Goal: Information Seeking & Learning: Learn about a topic

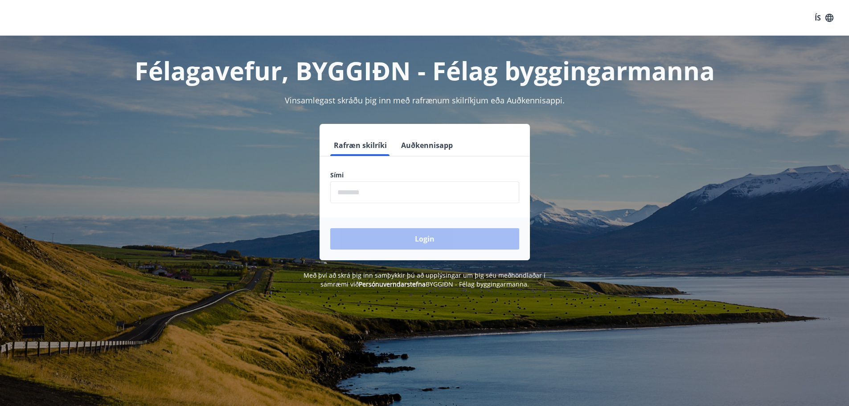
drag, startPoint x: 0, startPoint y: 0, endPoint x: 386, endPoint y: 195, distance: 432.2
click at [386, 195] on input "phone" at bounding box center [424, 192] width 189 height 22
type input "********"
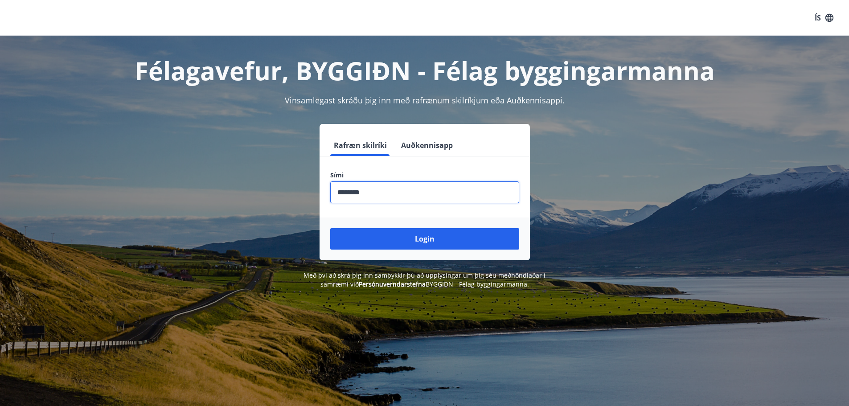
click at [397, 253] on div "Login" at bounding box center [425, 239] width 210 height 43
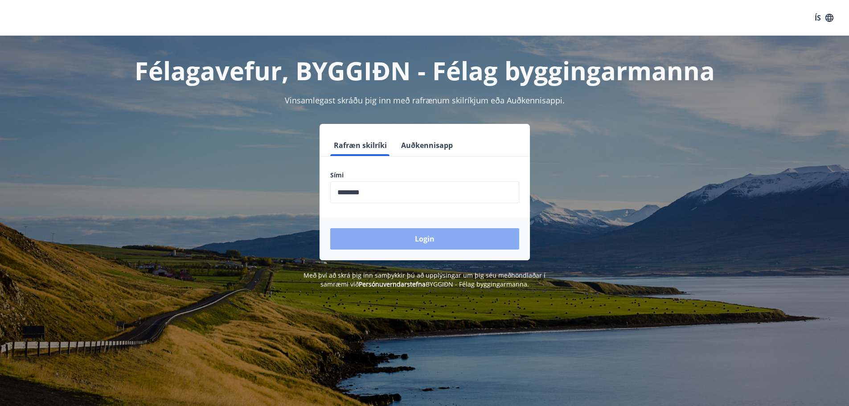
click at [406, 230] on button "Login" at bounding box center [424, 238] width 189 height 21
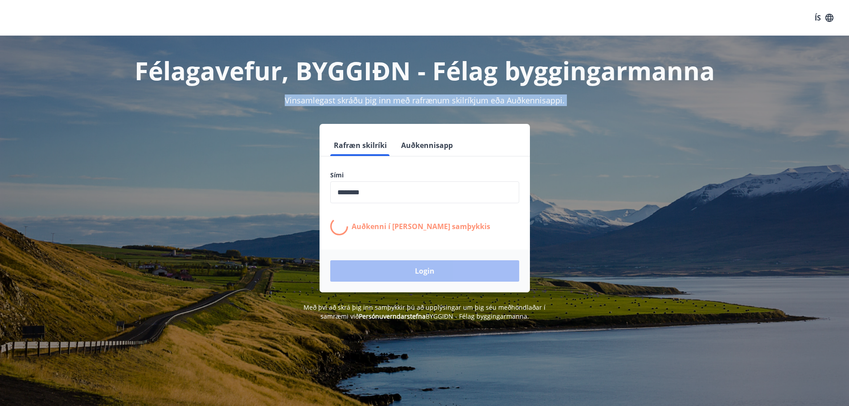
drag, startPoint x: 283, startPoint y: 98, endPoint x: 644, endPoint y: 110, distance: 361.2
click at [644, 109] on div "Félagavefur, BYGGIÐN - Félag byggingarmanna Vinsamlegast skráðu þig inn með raf…" at bounding box center [425, 178] width 642 height 285
click at [627, 105] on div "Vinsamlegast skráðu þig inn með rafrænum skilríkjum eða Auðkennisappi." at bounding box center [425, 100] width 620 height 12
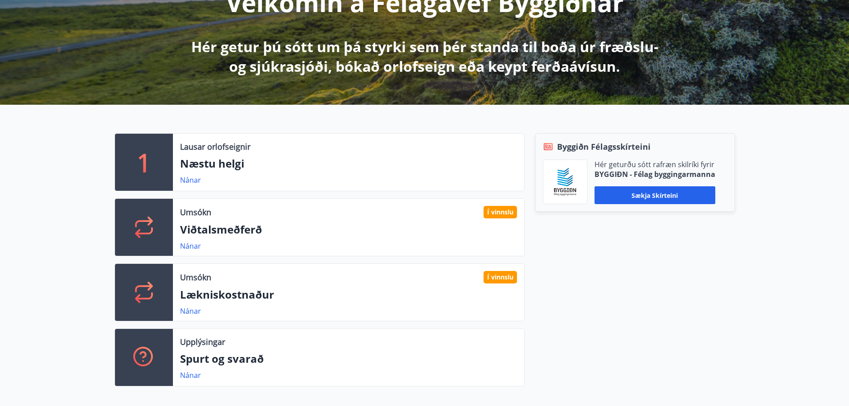
scroll to position [134, 0]
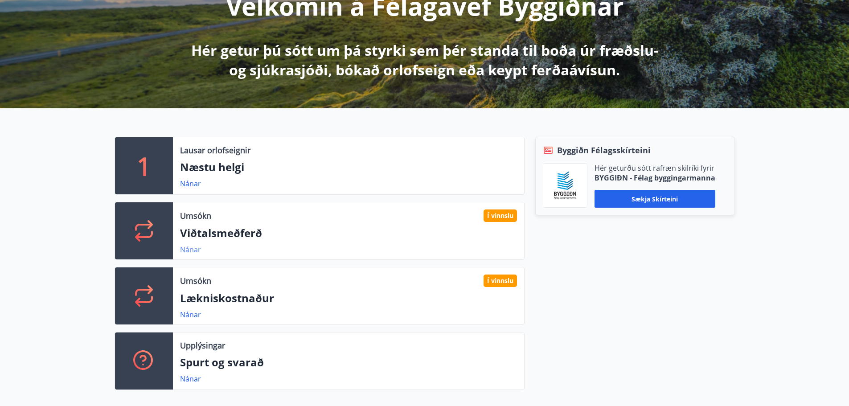
click at [197, 250] on link "Nánar" at bounding box center [190, 250] width 21 height 10
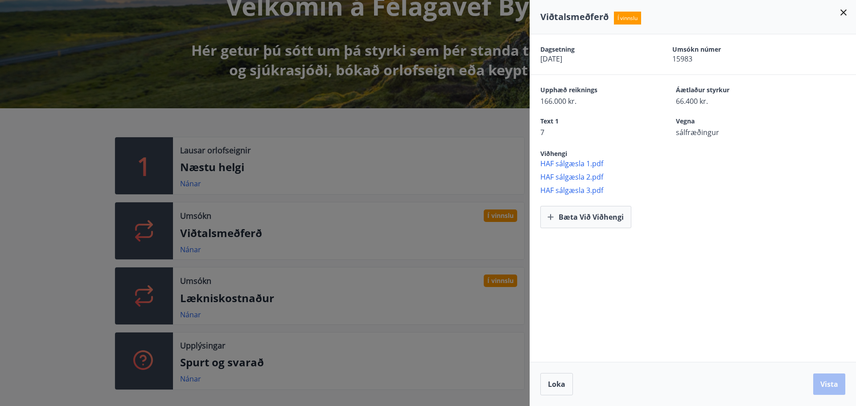
click at [380, 212] on div at bounding box center [428, 203] width 856 height 406
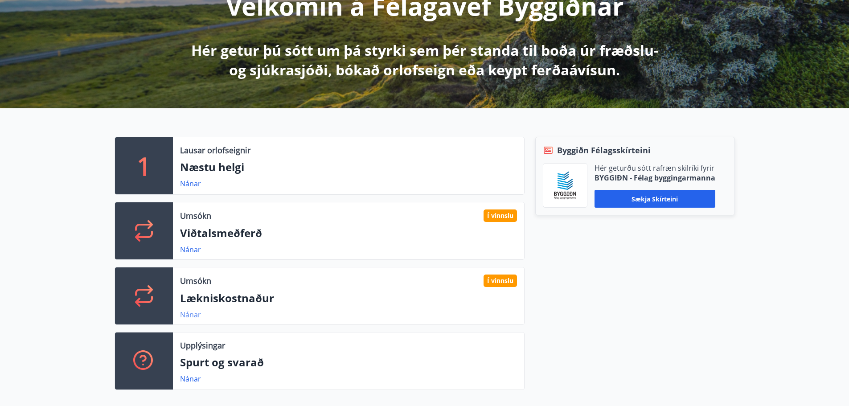
click at [187, 315] on link "Nánar" at bounding box center [190, 315] width 21 height 10
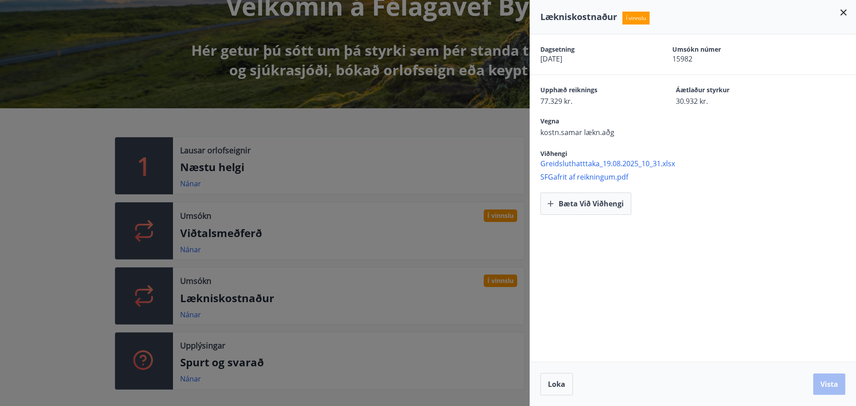
click at [193, 250] on div at bounding box center [428, 203] width 856 height 406
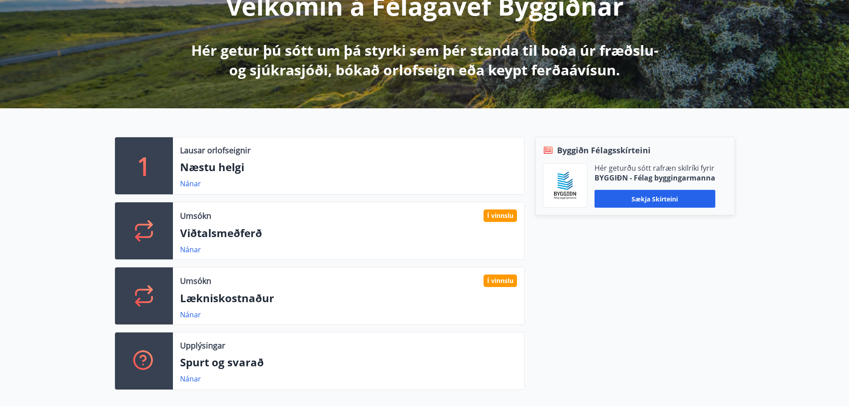
click at [193, 250] on link "Nánar" at bounding box center [190, 250] width 21 height 10
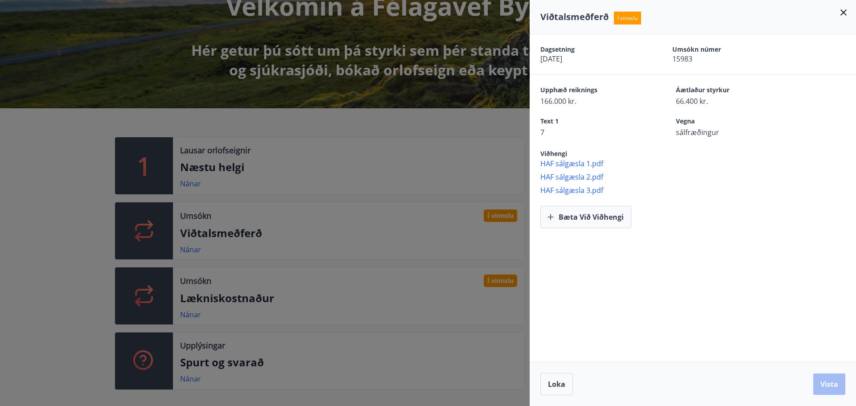
click at [195, 316] on div at bounding box center [428, 203] width 856 height 406
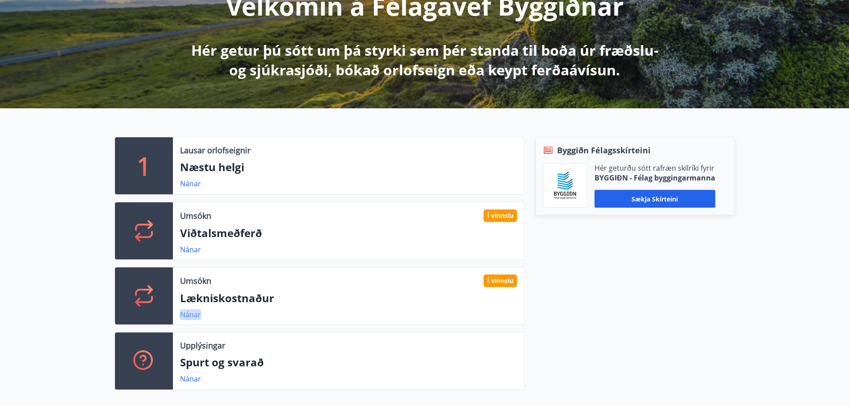
click at [195, 315] on link "Nánar" at bounding box center [190, 315] width 21 height 10
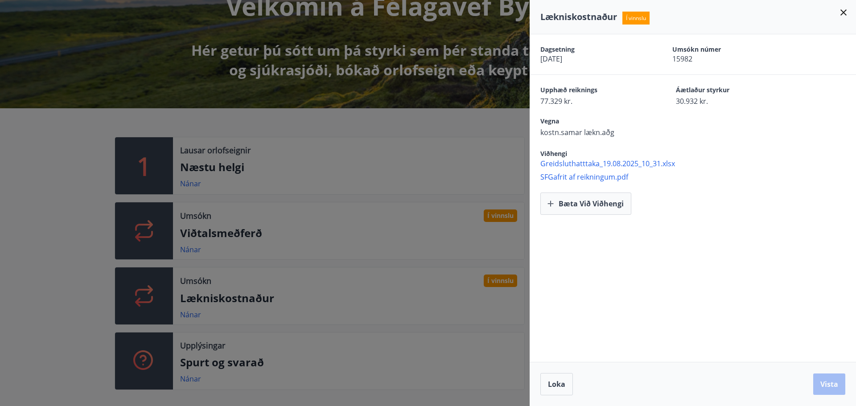
click at [196, 314] on div at bounding box center [428, 203] width 856 height 406
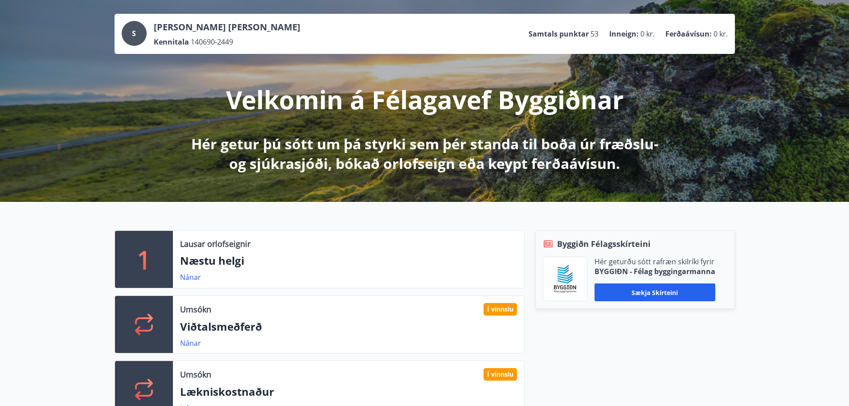
scroll to position [0, 0]
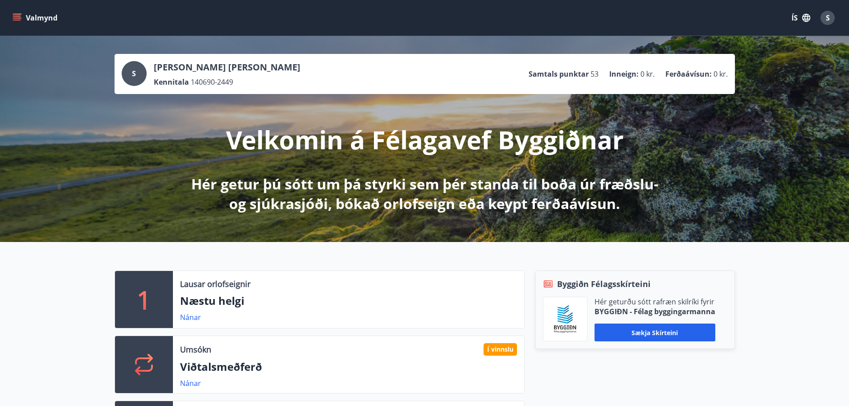
click at [33, 22] on button "Valmynd" at bounding box center [36, 18] width 50 height 16
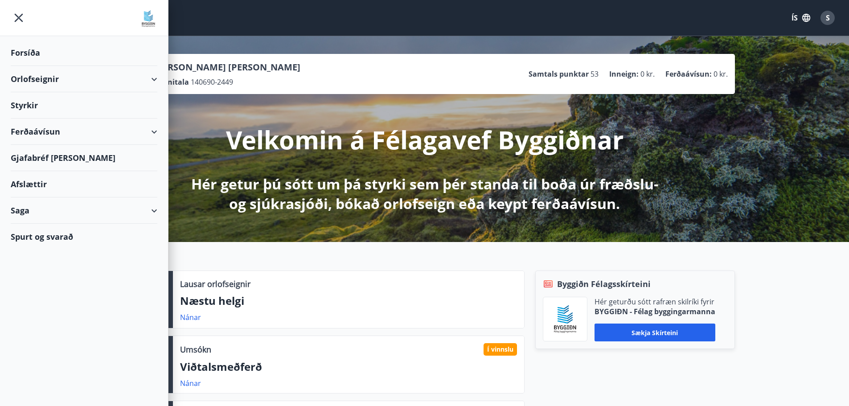
click at [33, 66] on div "Styrkir" at bounding box center [84, 53] width 147 height 26
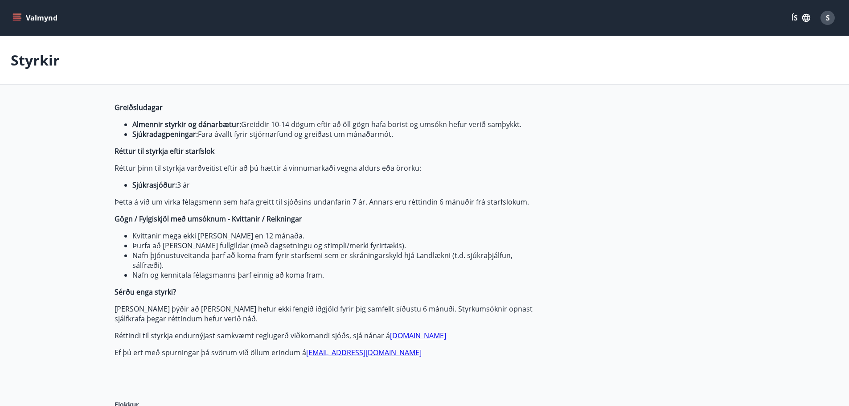
type input "***"
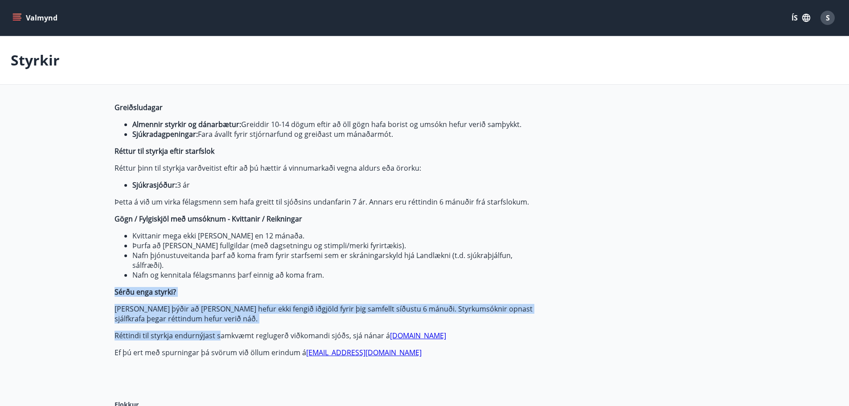
drag, startPoint x: 109, startPoint y: 296, endPoint x: 220, endPoint y: 325, distance: 115.1
click at [220, 325] on span "Greiðsludagar Almennir styrkir og dánarbætur: Greiddir 10-14 dögum eftir að öll…" at bounding box center [325, 230] width 421 height 255
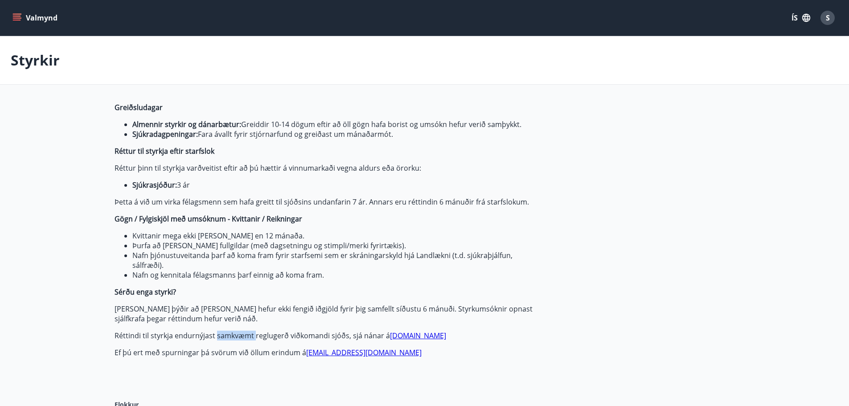
click at [220, 325] on span "Greiðsludagar Almennir styrkir og dánarbætur: Greiddir 10-14 dögum eftir að öll…" at bounding box center [325, 230] width 421 height 255
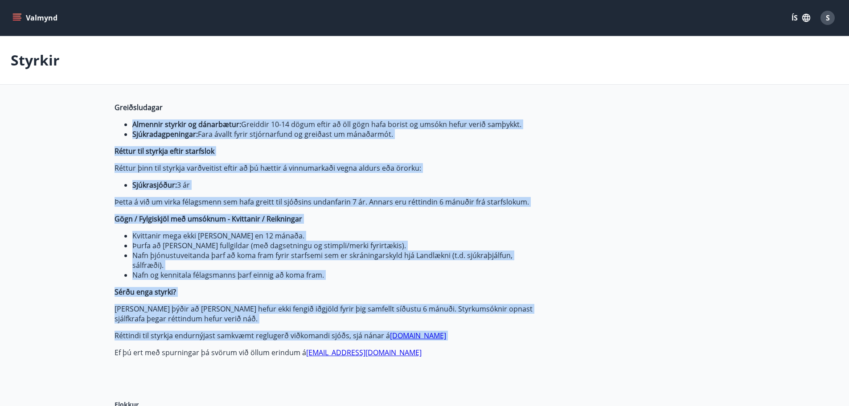
drag, startPoint x: 220, startPoint y: 324, endPoint x: 126, endPoint y: 125, distance: 220.5
click at [126, 125] on span "Greiðsludagar Almennir styrkir og dánarbætur: Greiddir 10-14 dögum eftir að öll…" at bounding box center [325, 230] width 421 height 255
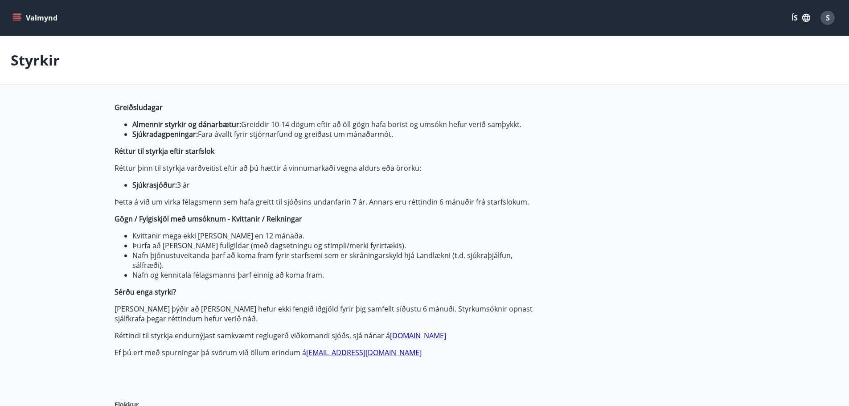
click at [132, 125] on li "Almennir styrkir og dánarbætur: Greiddir 10-14 dögum eftir að öll gögn hafa bor…" at bounding box center [333, 124] width 403 height 10
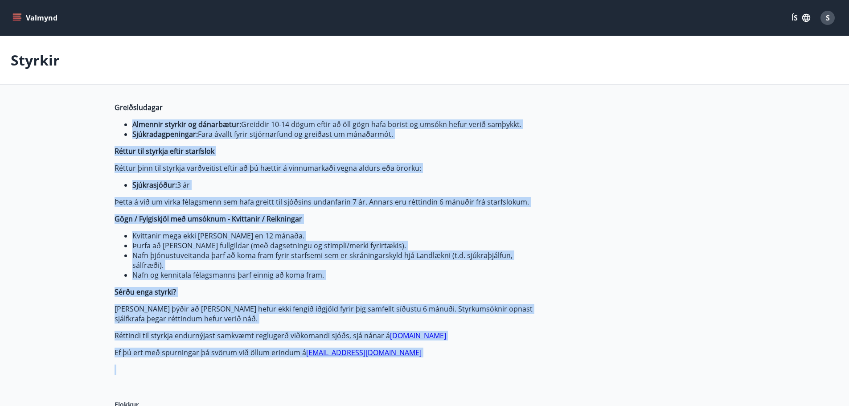
drag, startPoint x: 126, startPoint y: 125, endPoint x: 247, endPoint y: 360, distance: 264.5
click at [247, 360] on div "Greiðsludagar Almennir styrkir og dánarbætur: Greiddir 10-14 dögum eftir að öll…" at bounding box center [325, 244] width 421 height 283
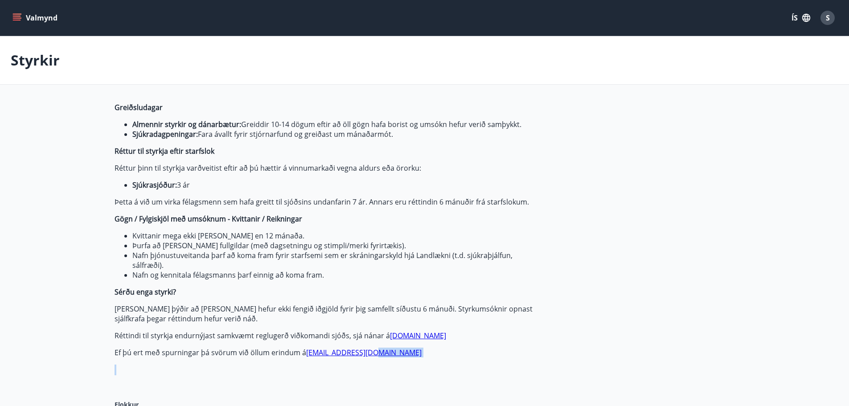
click at [247, 360] on div "Greiðsludagar Almennir styrkir og dánarbætur: Greiddir 10-14 dögum eftir að öll…" at bounding box center [325, 244] width 421 height 283
click at [247, 358] on div "Greiðsludagar Almennir styrkir og dánarbætur: Greiddir 10-14 dögum eftir að öll…" at bounding box center [325, 244] width 421 height 283
drag, startPoint x: 247, startPoint y: 358, endPoint x: 176, endPoint y: 124, distance: 245.1
click at [176, 124] on div "Greiðsludagar Almennir styrkir og dánarbætur: Greiddir 10-14 dögum eftir að öll…" at bounding box center [325, 244] width 421 height 283
click at [176, 124] on strong "Almennir styrkir og dánarbætur:" at bounding box center [186, 124] width 109 height 10
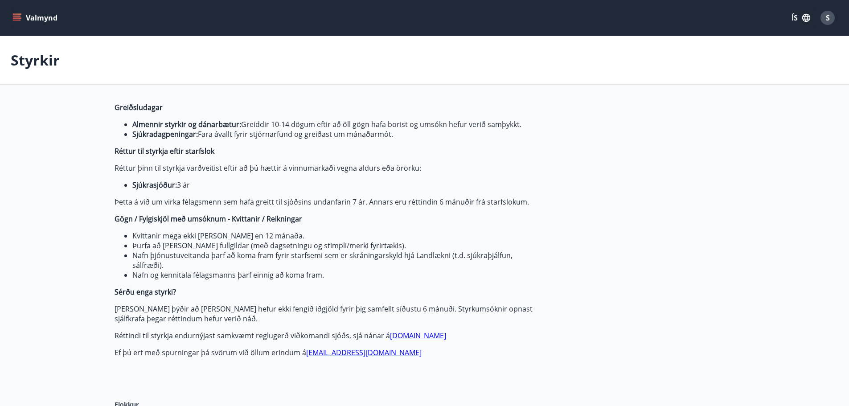
click at [44, 12] on button "Valmynd" at bounding box center [36, 18] width 50 height 16
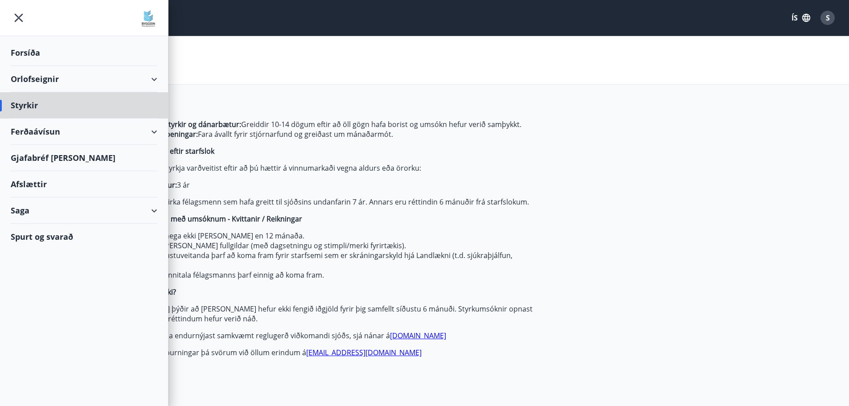
click at [38, 59] on div "Forsíða" at bounding box center [84, 53] width 147 height 26
